Goal: Information Seeking & Learning: Check status

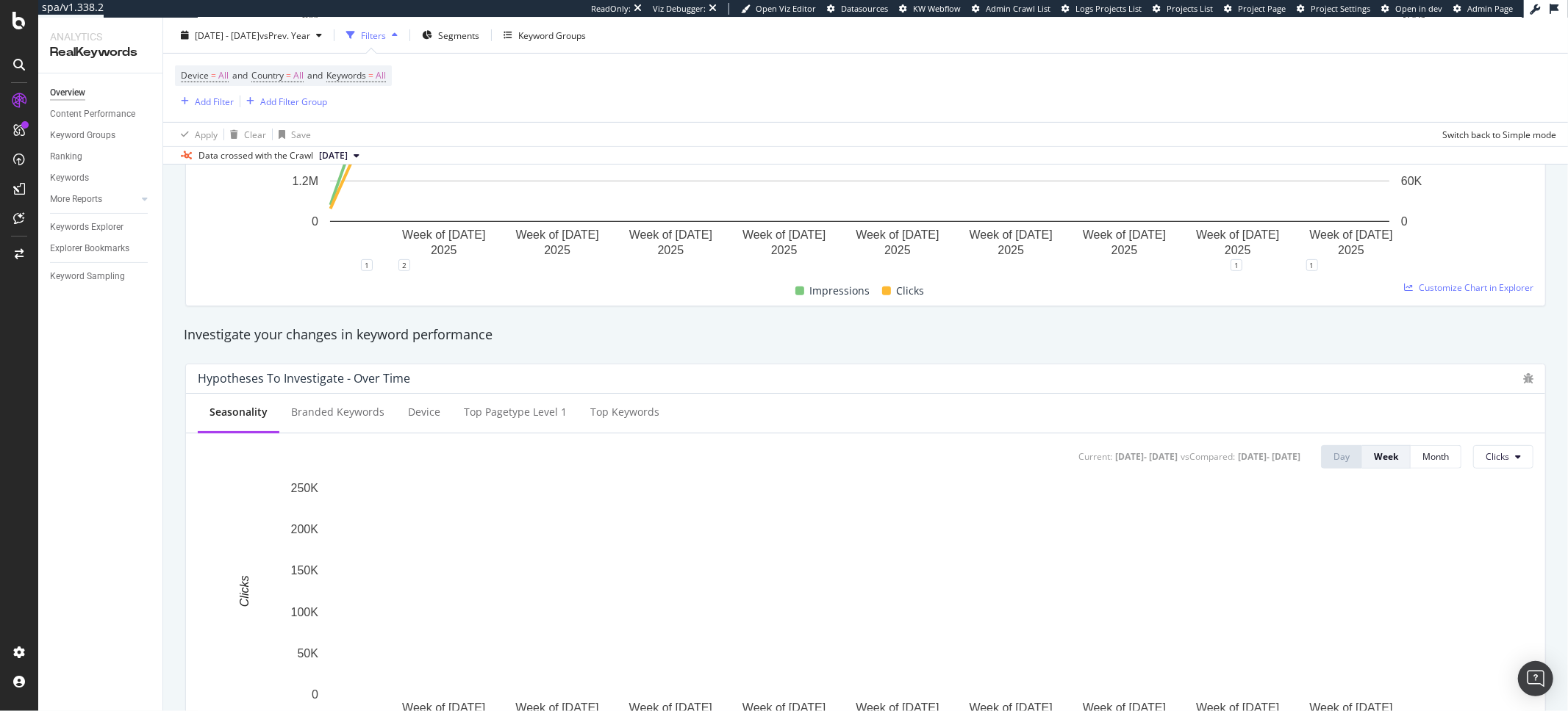
scroll to position [450, 0]
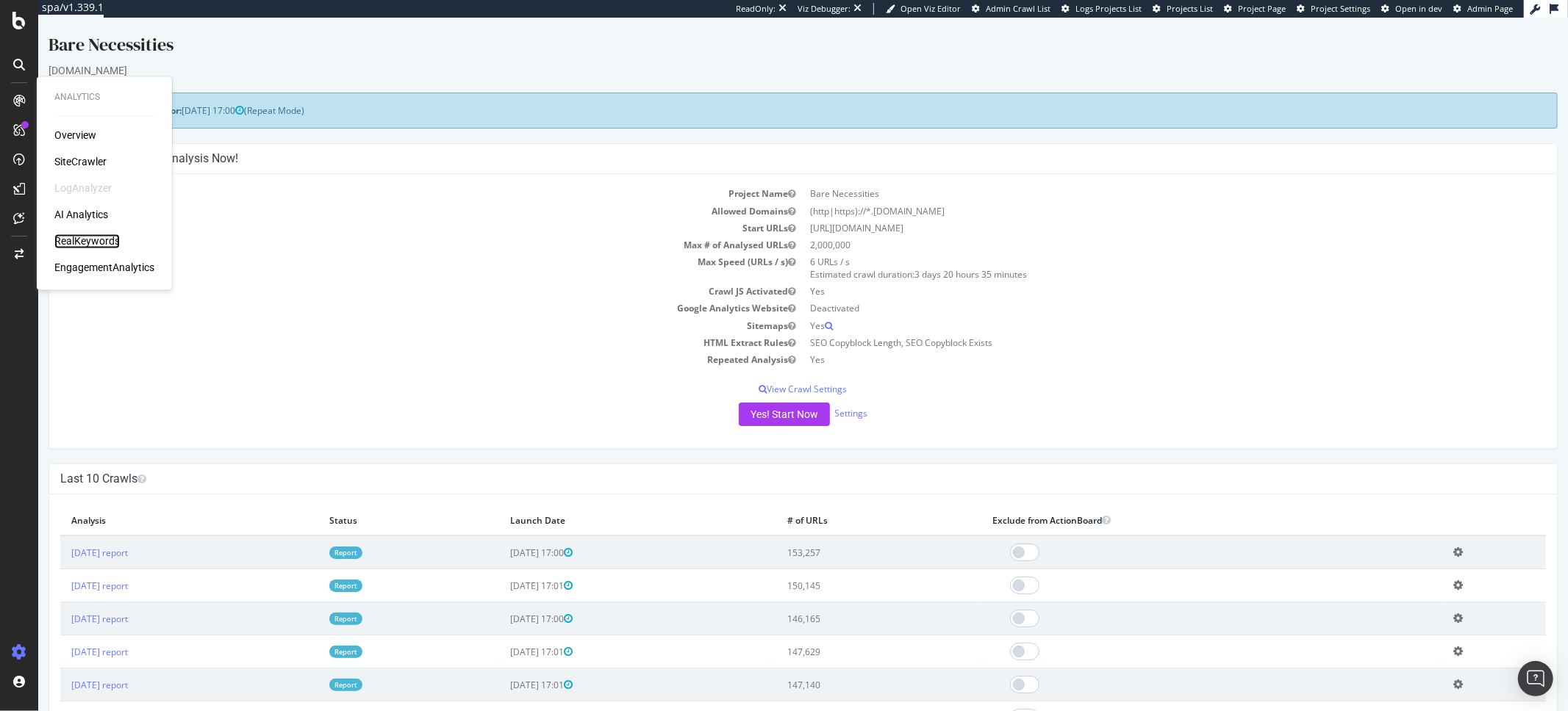
click at [87, 237] on div "RealKeywords" at bounding box center [87, 242] width 66 height 15
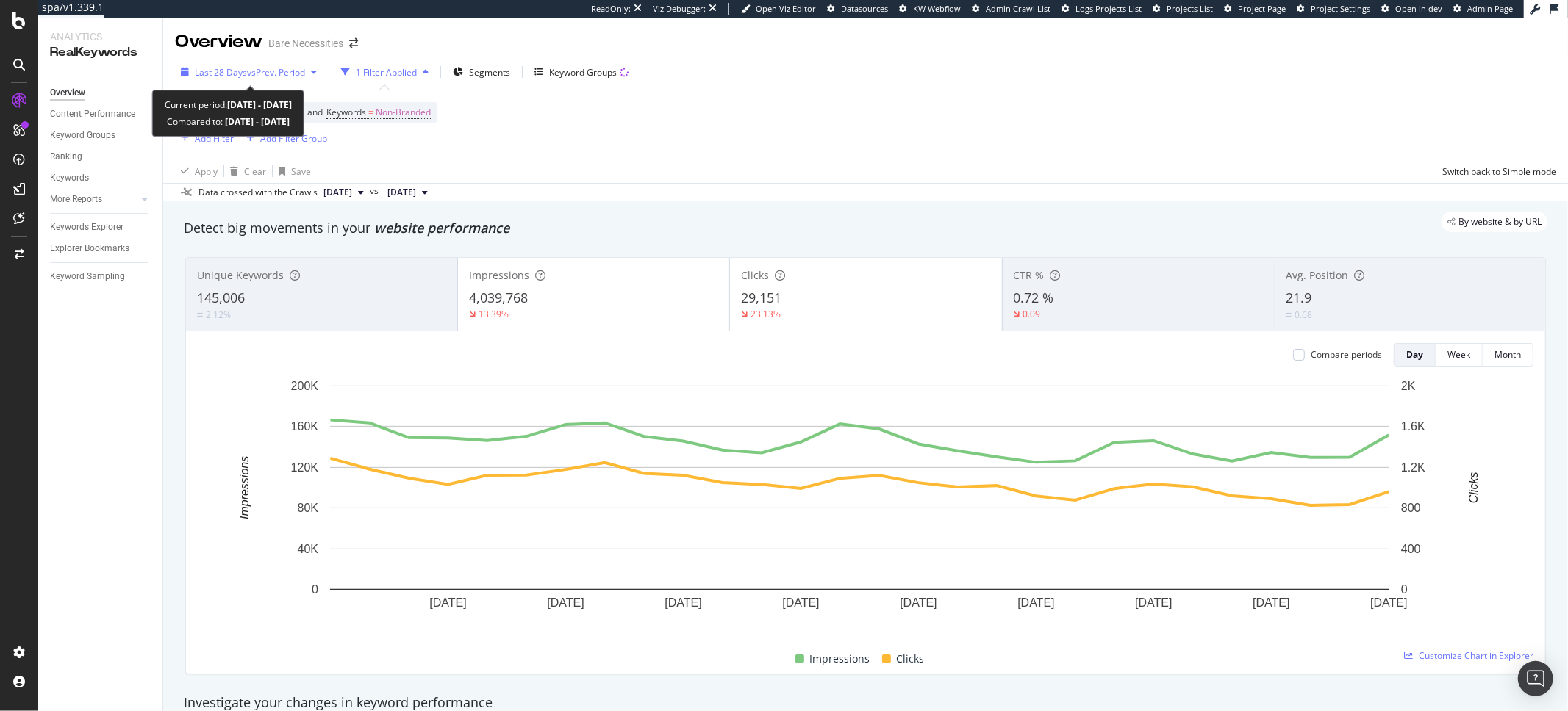
click at [270, 69] on span "vs Prev. Period" at bounding box center [276, 72] width 58 height 13
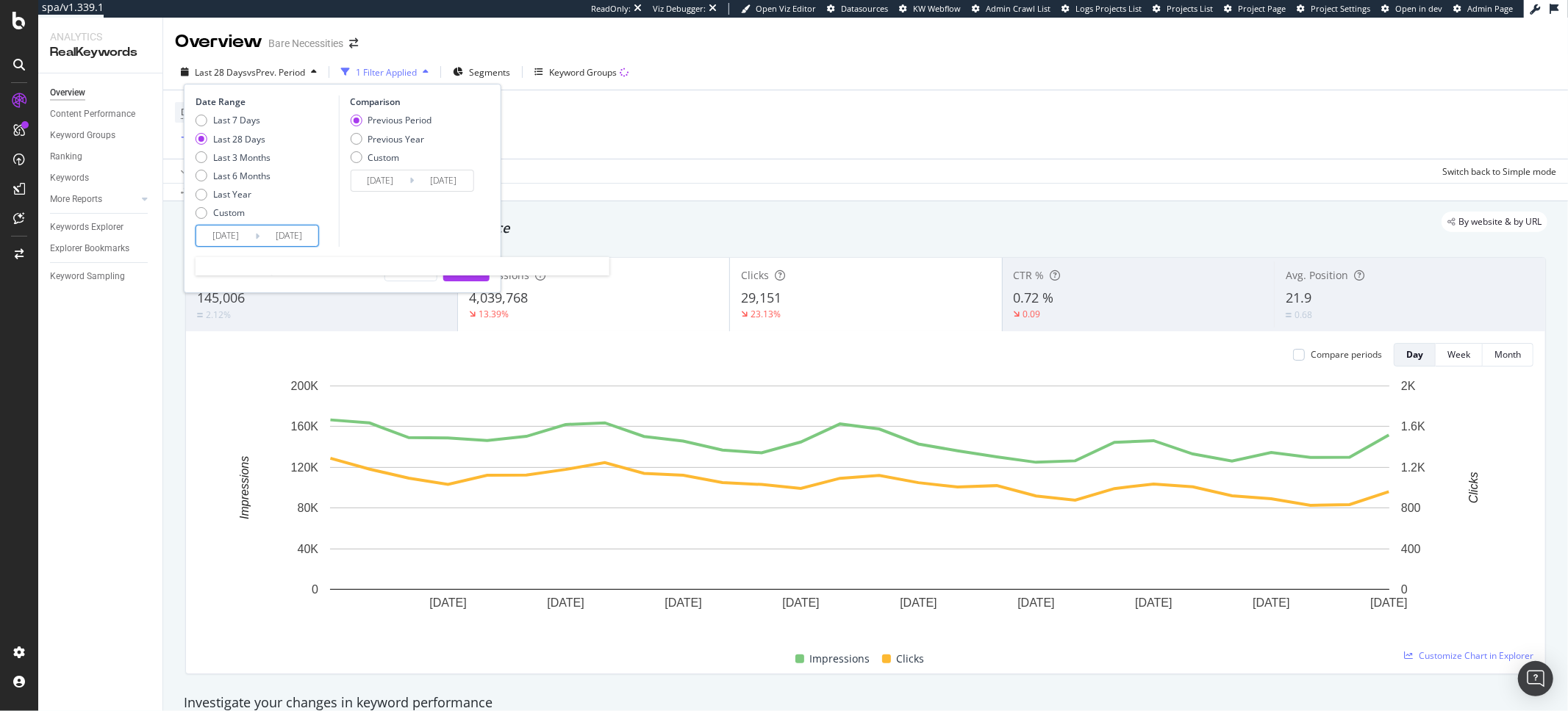
click at [299, 240] on input "[DATE]" at bounding box center [288, 236] width 59 height 21
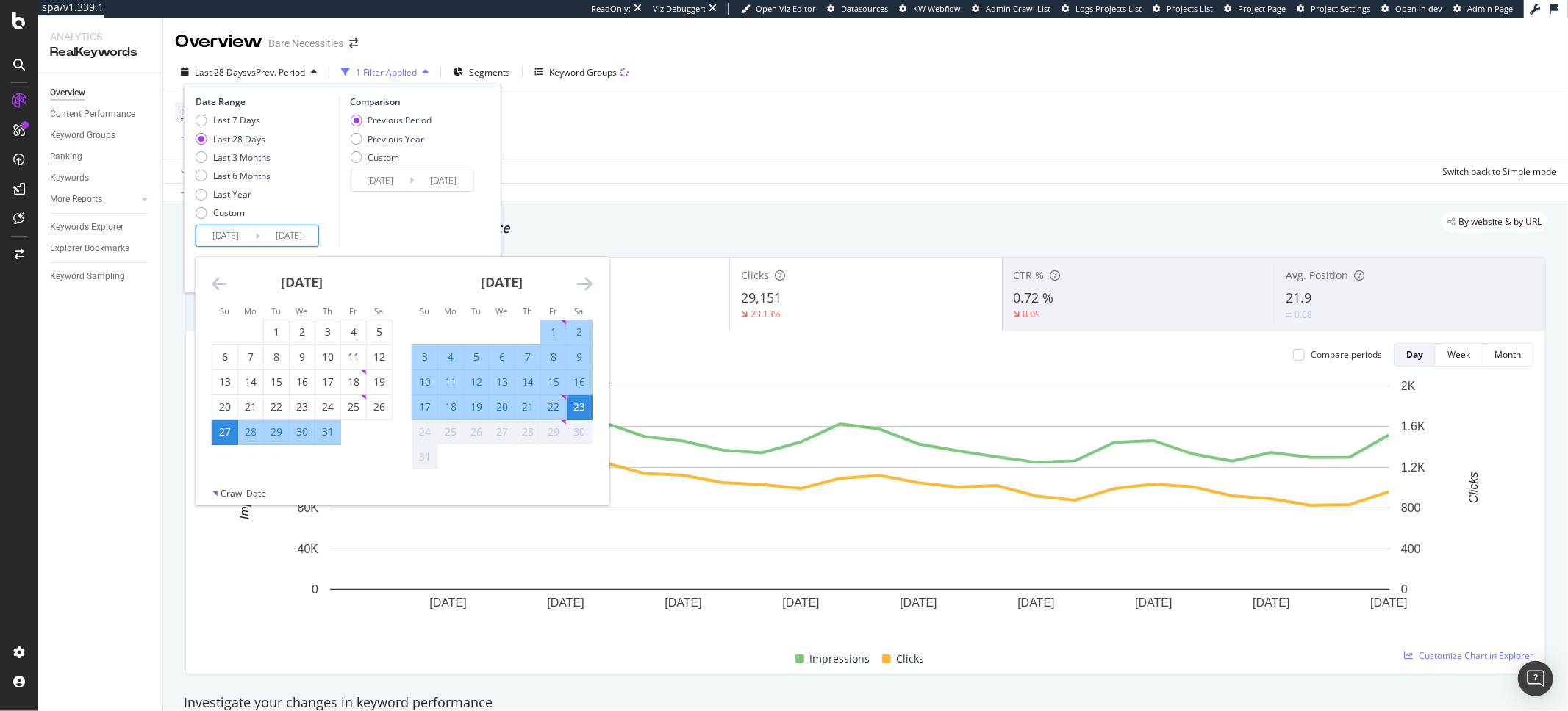
click at [581, 284] on icon "Move forward to switch to the next month." at bounding box center [585, 284] width 16 height 18
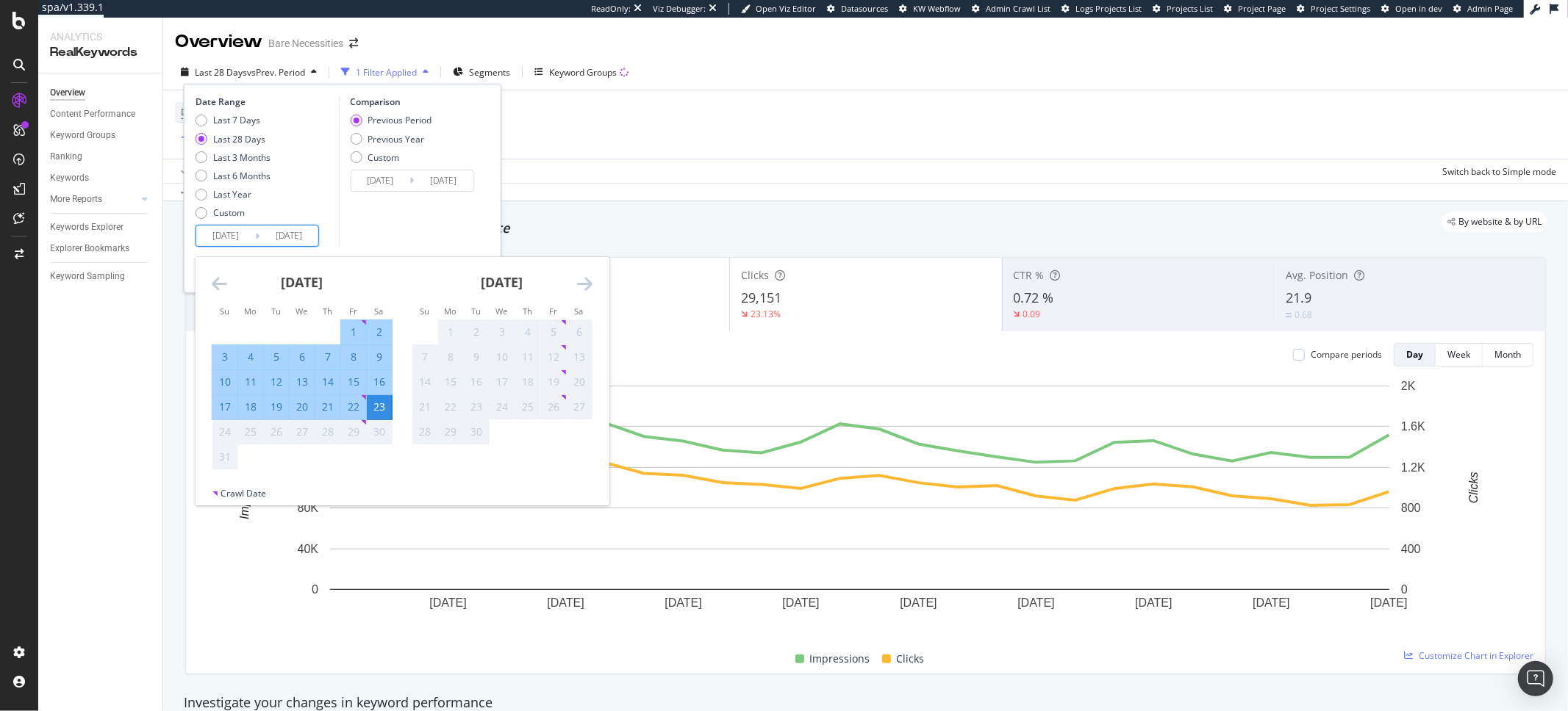
click at [582, 284] on icon "Move forward to switch to the next month." at bounding box center [585, 284] width 16 height 18
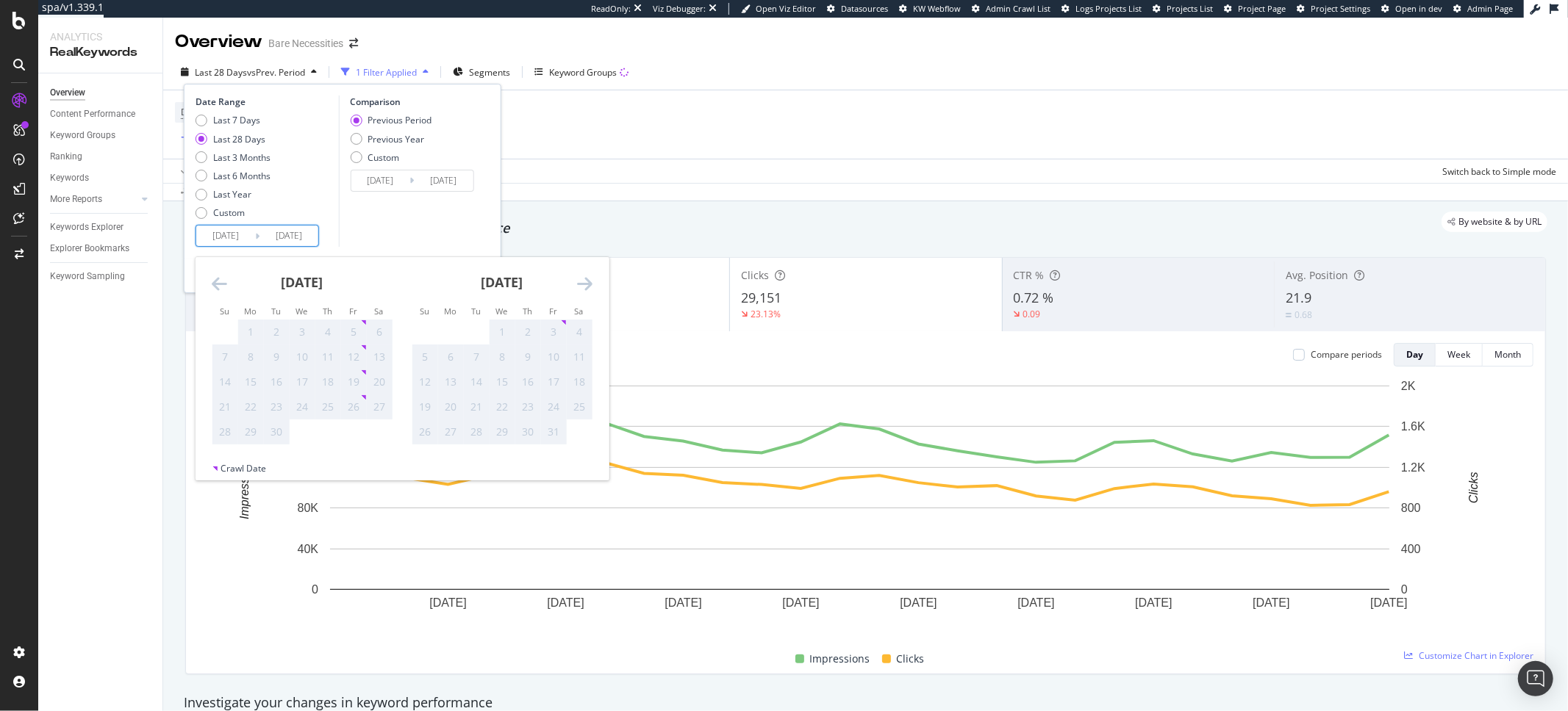
click at [582, 284] on icon "Move forward to switch to the next month." at bounding box center [585, 284] width 16 height 18
click at [219, 278] on icon "Move backward to switch to the previous month." at bounding box center [219, 284] width 16 height 18
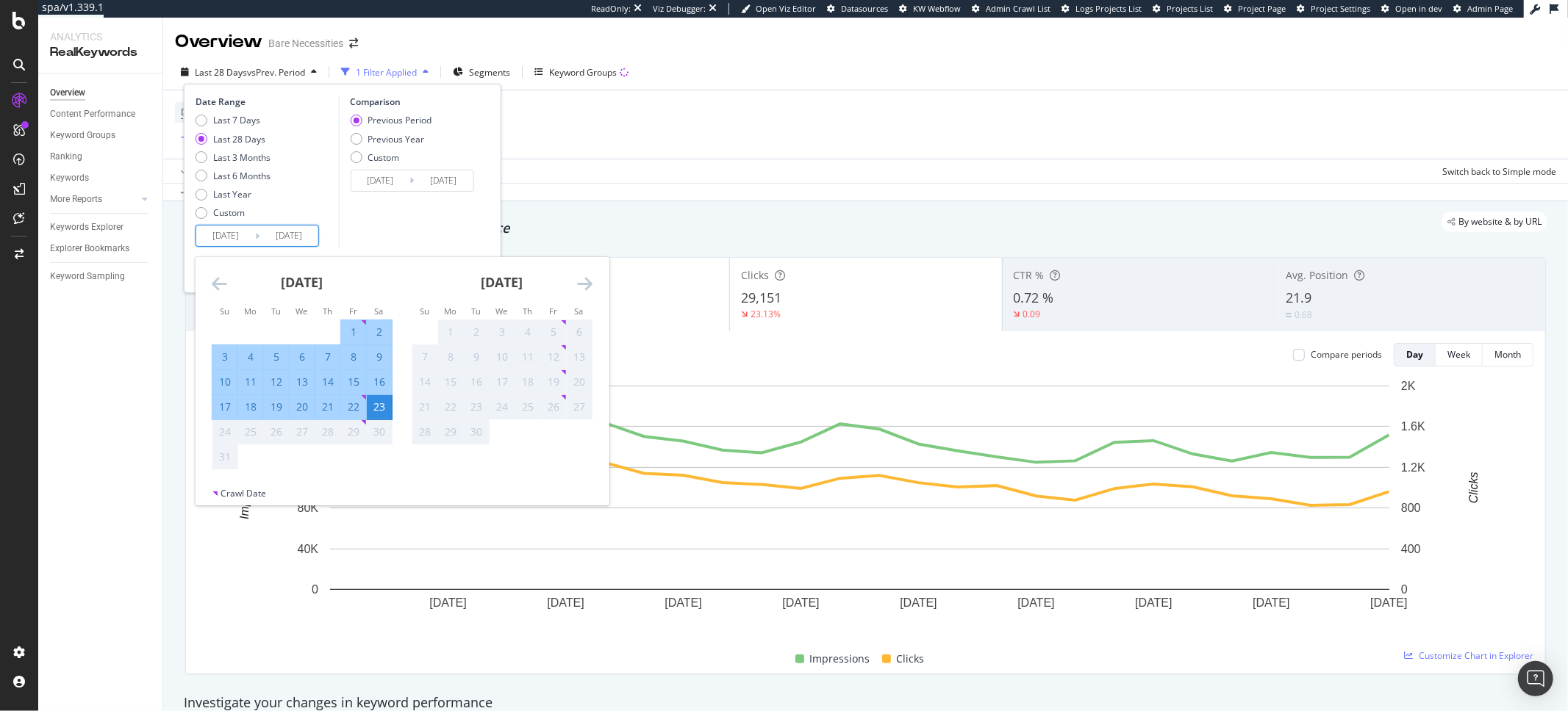
click at [658, 182] on div "Apply Clear Save Switch back to Simple mode" at bounding box center [866, 170] width 1405 height 25
